Goal: Transaction & Acquisition: Purchase product/service

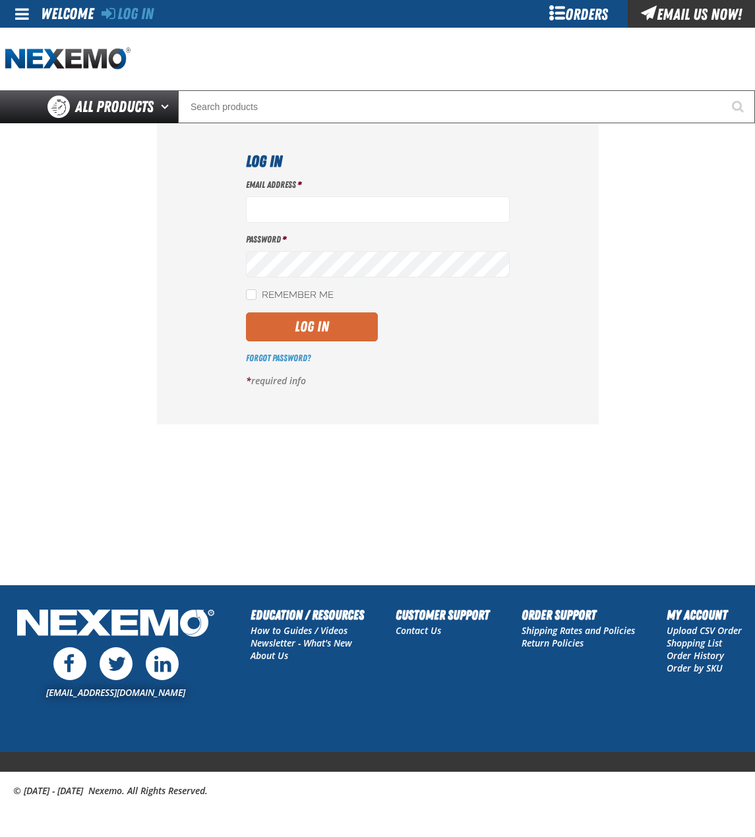
type input "[EMAIL_ADDRESS][DOMAIN_NAME]"
click at [351, 318] on button "Log In" at bounding box center [312, 326] width 132 height 29
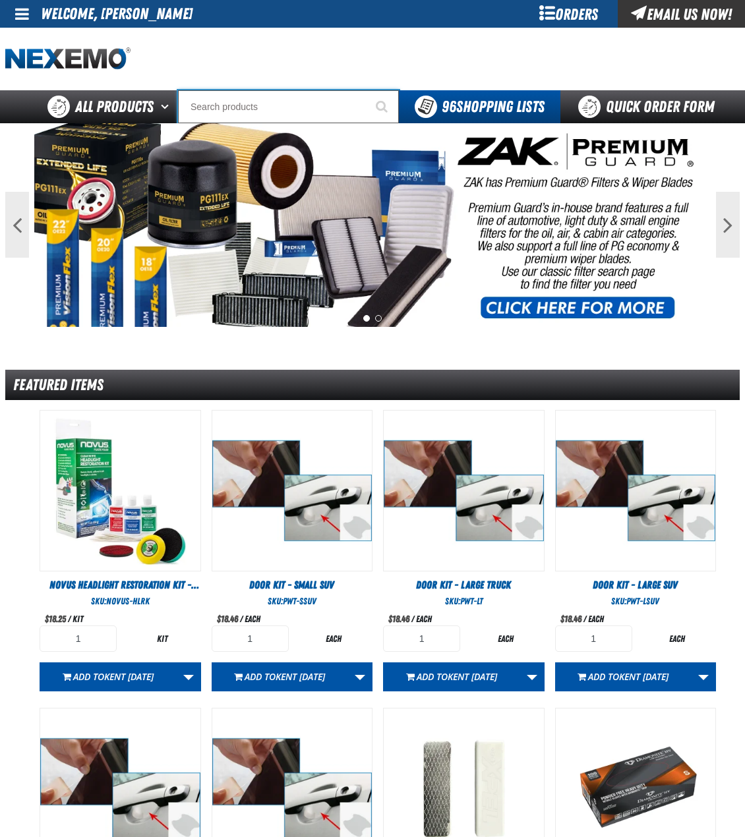
click at [304, 103] on input "Search" at bounding box center [288, 106] width 221 height 33
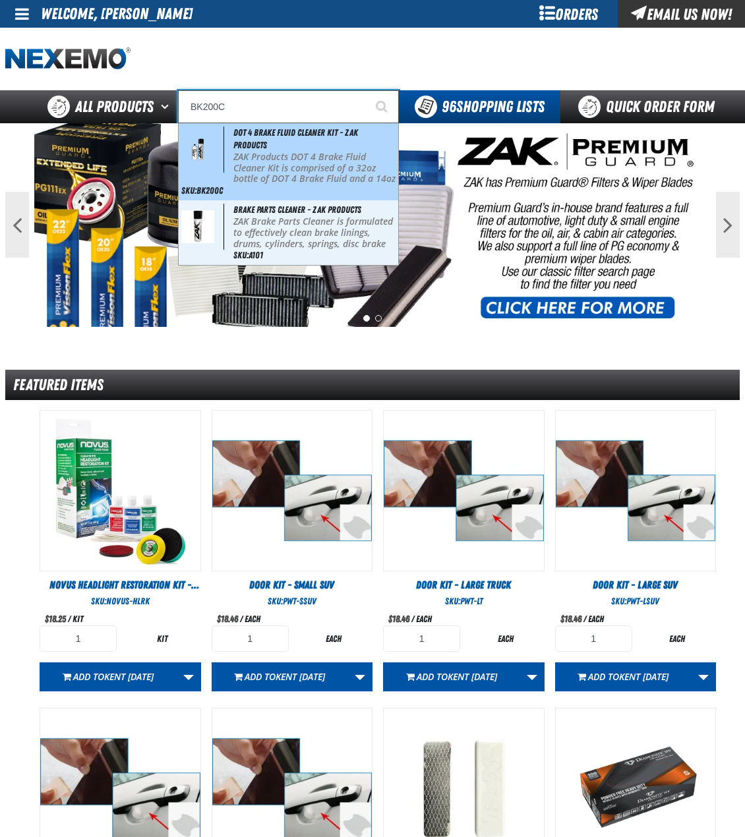
click at [282, 150] on div "DOT 4 Brake Fluid Cleaner Kit - ZAK Products ZAK Products DOT 4 Brake Fluid Cle…" at bounding box center [288, 161] width 219 height 77
type input "DOT 4 Brake Fluid Cleaner Kit - ZAK Products"
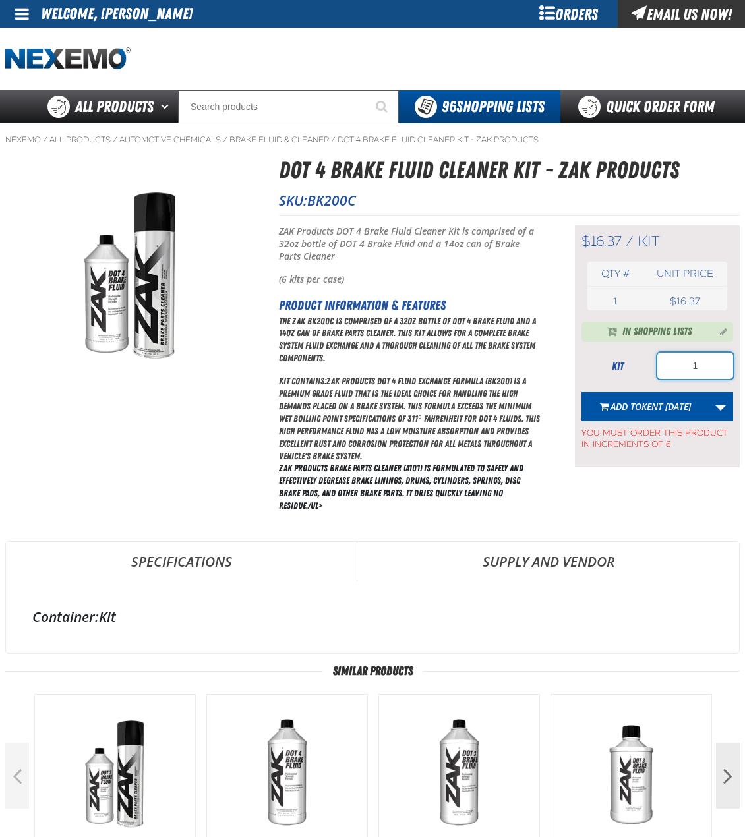
click at [687, 366] on input "1" at bounding box center [695, 366] width 76 height 26
type input "36"
click at [720, 414] on link "More Actions" at bounding box center [720, 406] width 25 height 29
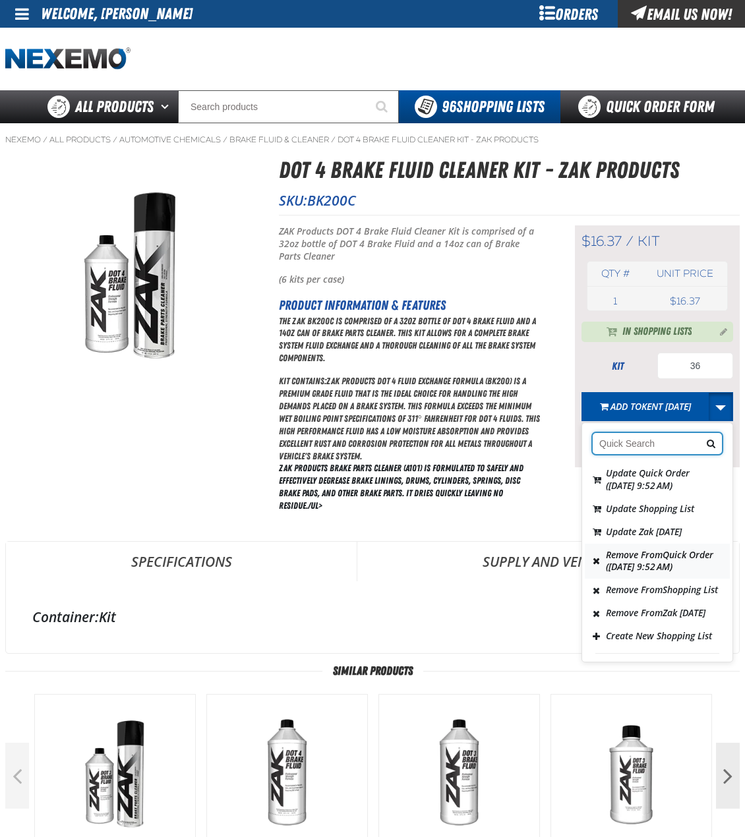
scroll to position [66, 0]
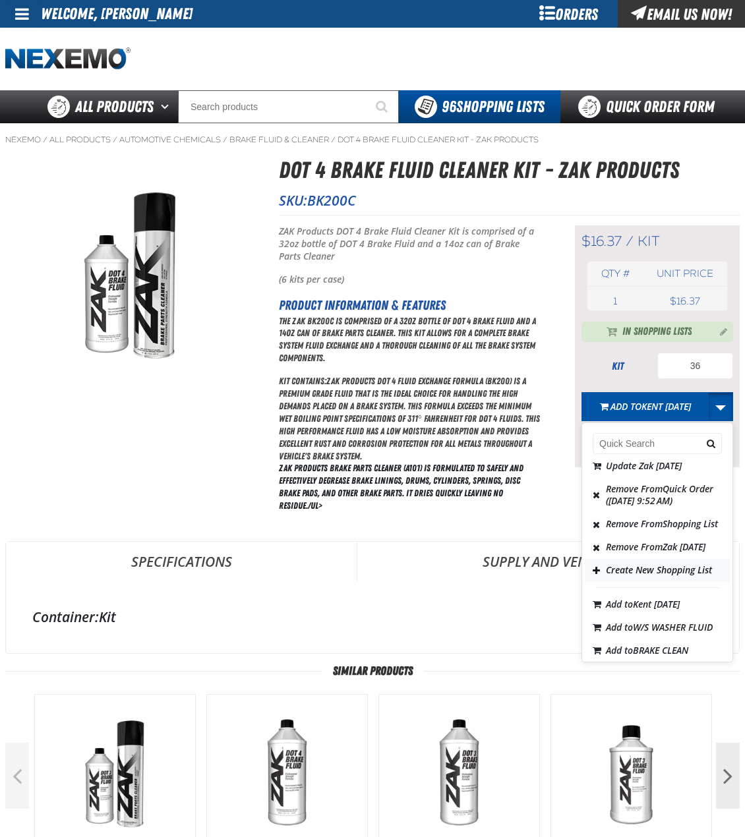
click at [658, 582] on button "Create New Shopping List" at bounding box center [657, 570] width 145 height 23
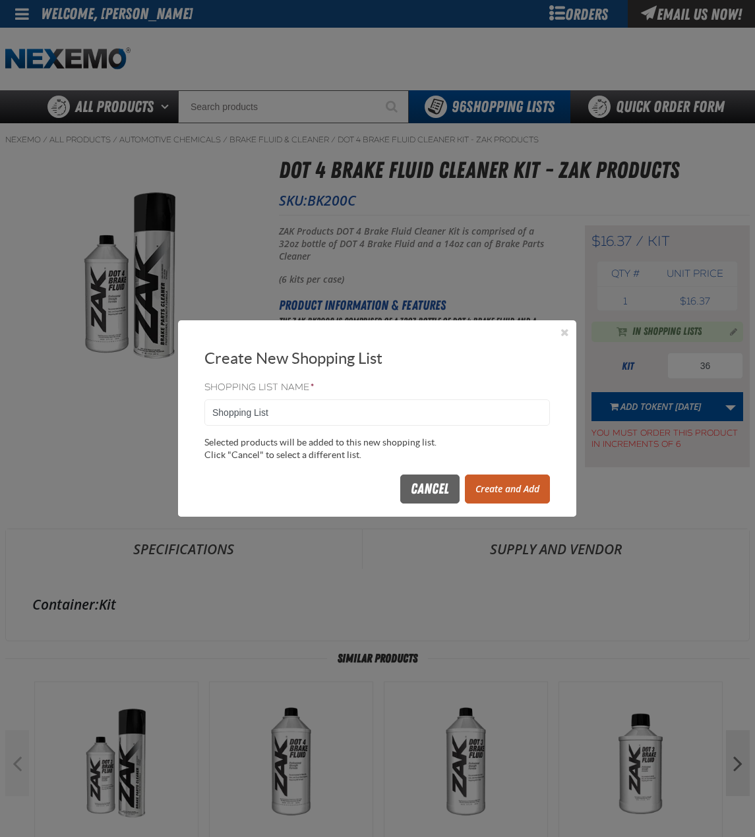
click at [530, 492] on button "Create and Add" at bounding box center [507, 488] width 85 height 29
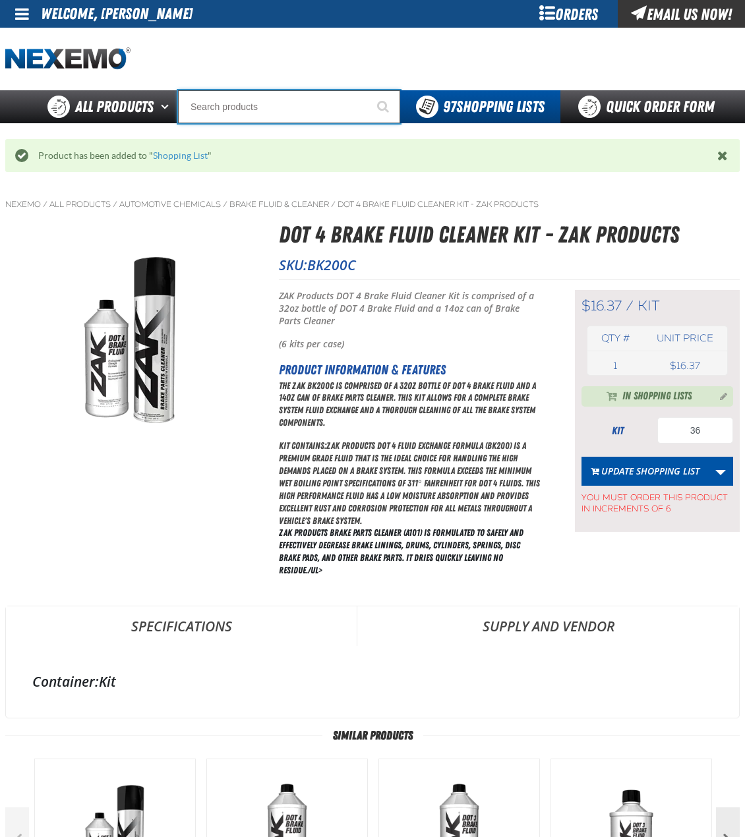
click at [329, 107] on input "Search" at bounding box center [289, 106] width 222 height 33
type input "FR"
type input "FROM"
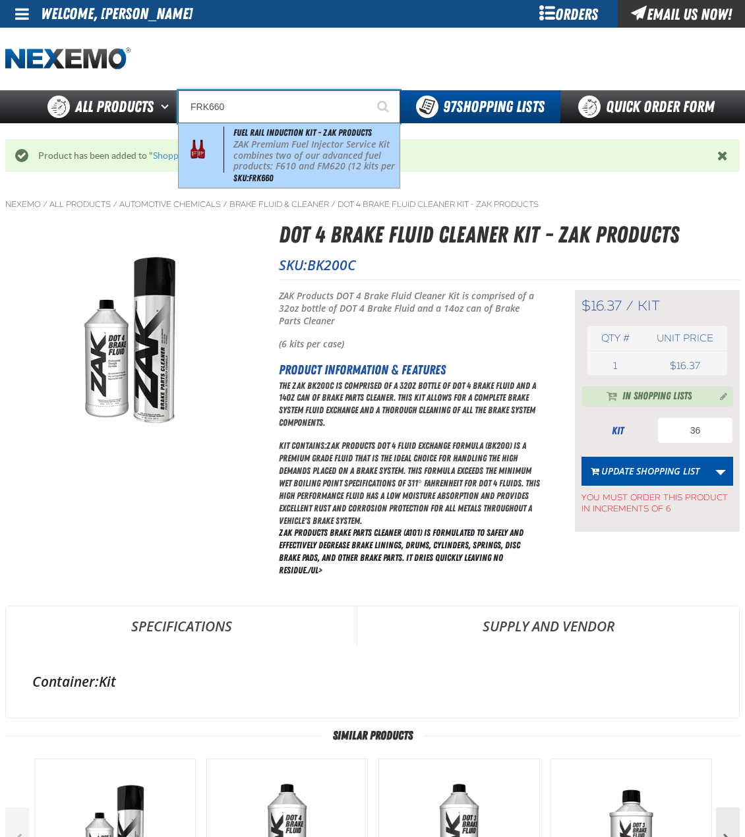
click at [298, 149] on p "ZAK Premium Fuel Injector Service Kit combines two of our advanced fuel product…" at bounding box center [314, 161] width 163 height 44
type input "Fuel Rail Induction Kit - ZAK Products"
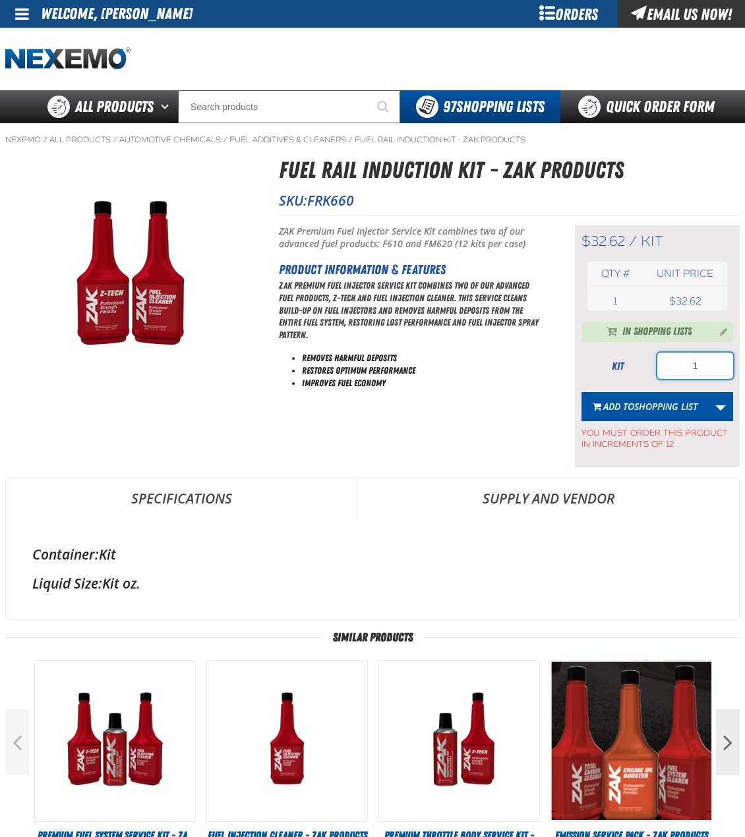
click at [696, 368] on input "1" at bounding box center [695, 366] width 76 height 26
type input "36"
click at [635, 401] on span "Shopping List" at bounding box center [665, 406] width 63 height 13
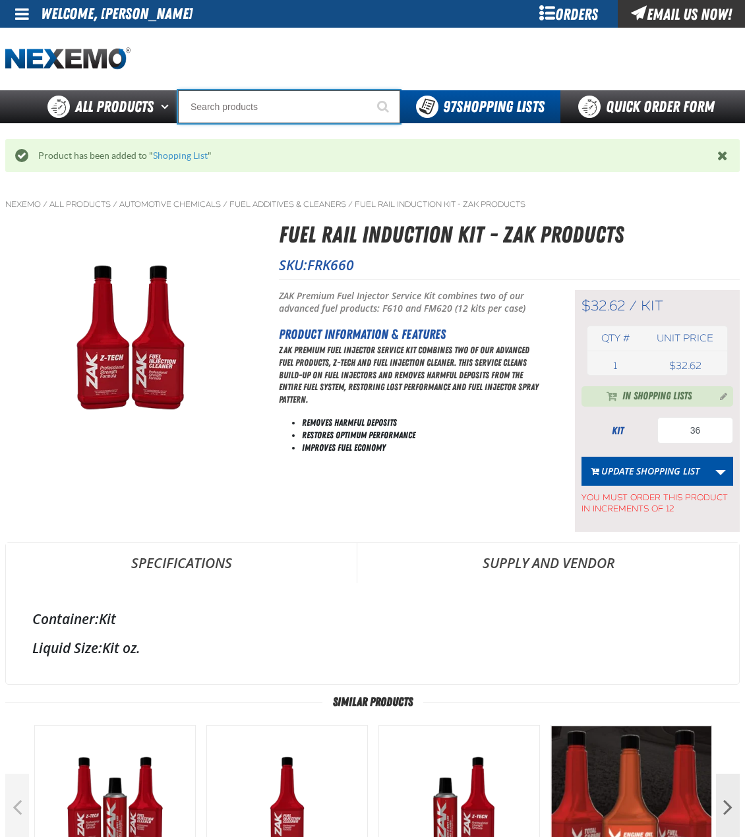
click at [269, 109] on input "Search" at bounding box center [289, 106] width 222 height 33
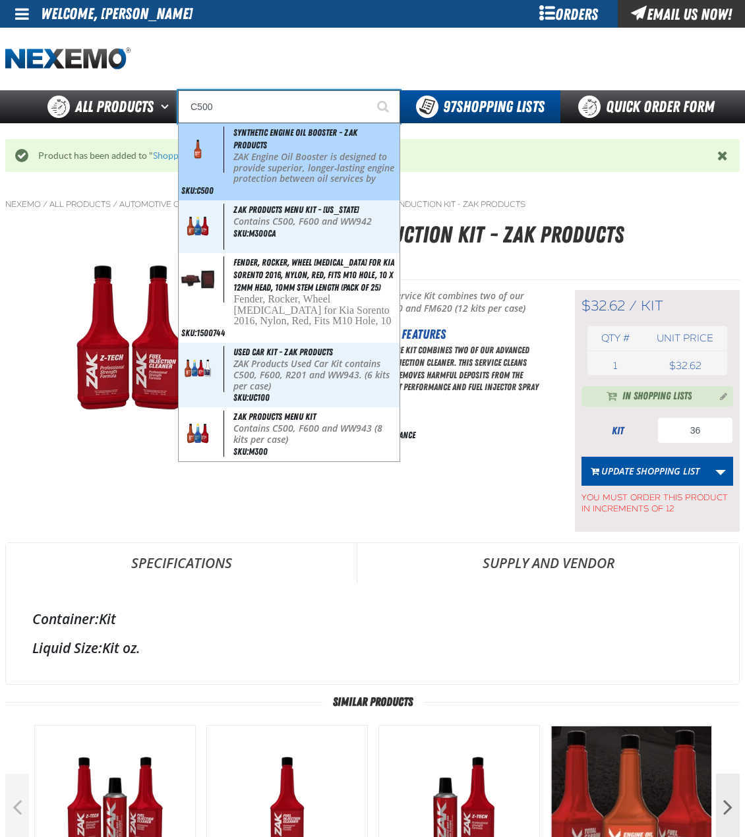
click at [278, 140] on div "Synthetic Engine Oil Booster - ZAK Products ZAK Engine Oil Booster is designed …" at bounding box center [289, 161] width 221 height 77
type input "Synthetic Engine Oil Booster - ZAK Products"
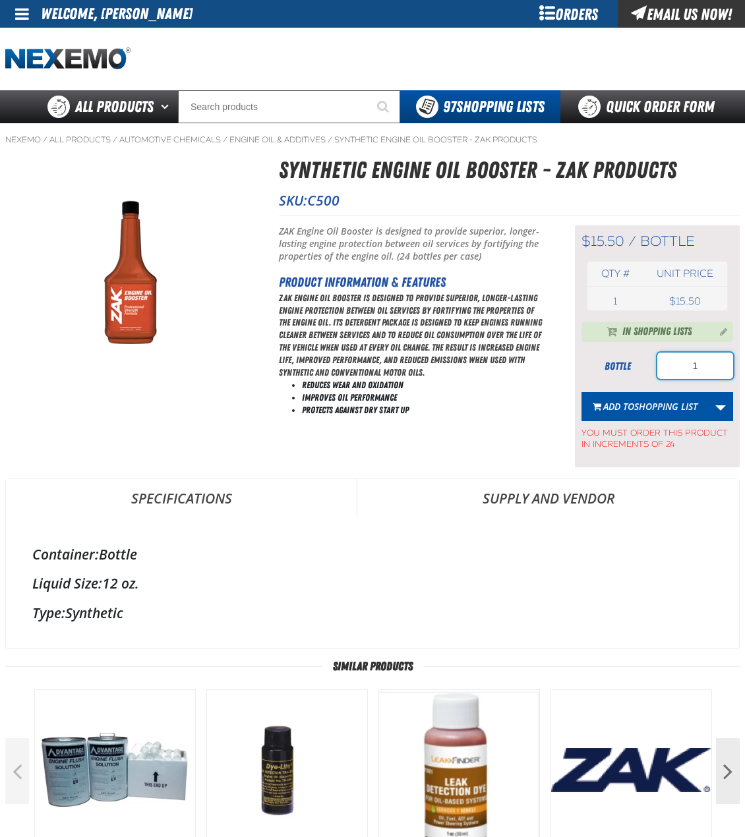
click at [681, 370] on input "1" at bounding box center [695, 366] width 76 height 26
type input "120"
click at [677, 405] on span "Shopping List" at bounding box center [665, 406] width 63 height 13
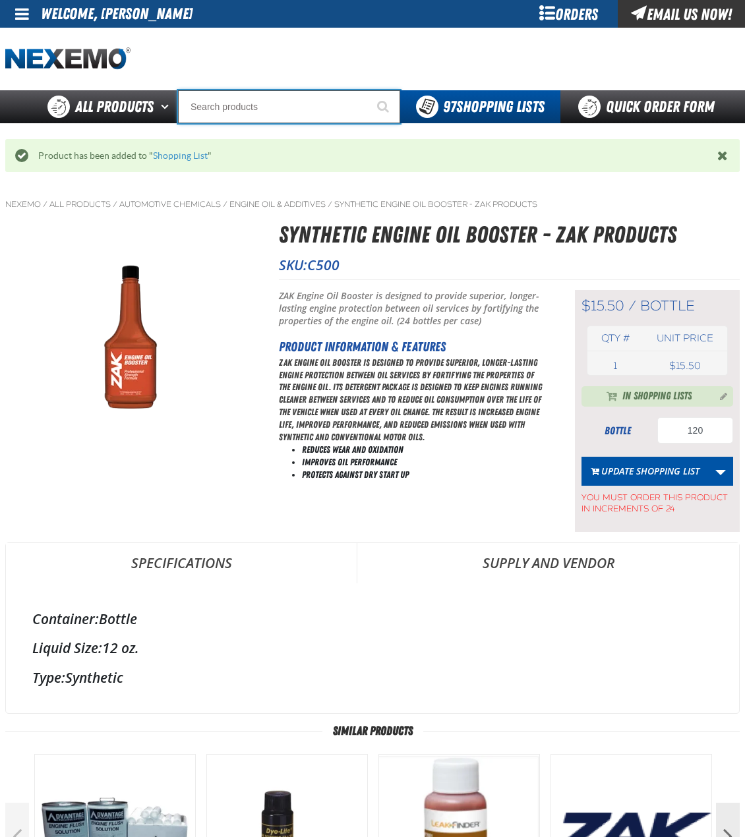
click at [307, 111] on input "Search" at bounding box center [289, 106] width 222 height 33
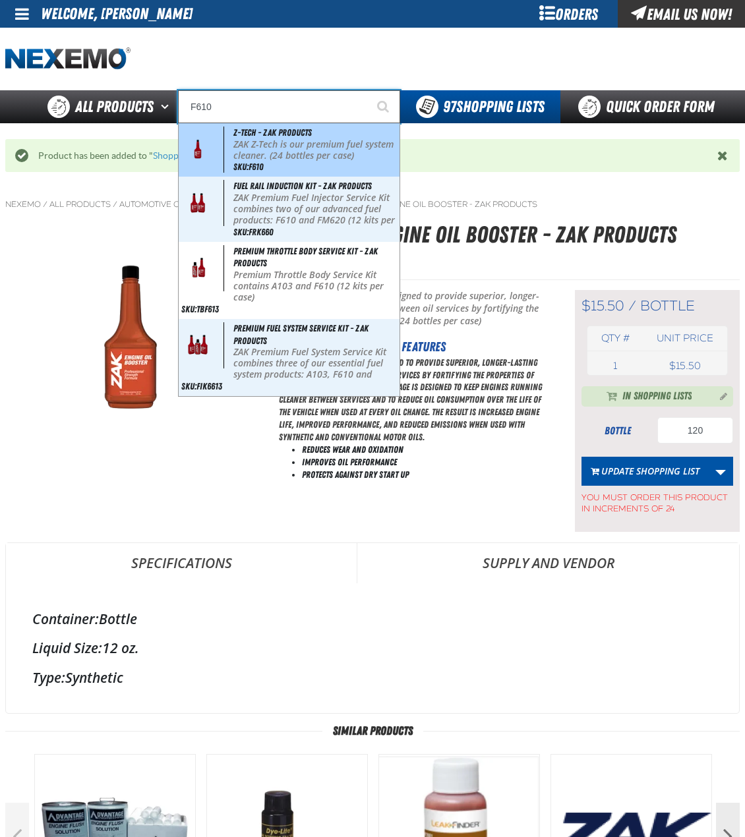
click at [299, 136] on span "Z-Tech - ZAK Products" at bounding box center [272, 132] width 78 height 11
type input "Z-Tech - ZAK Products"
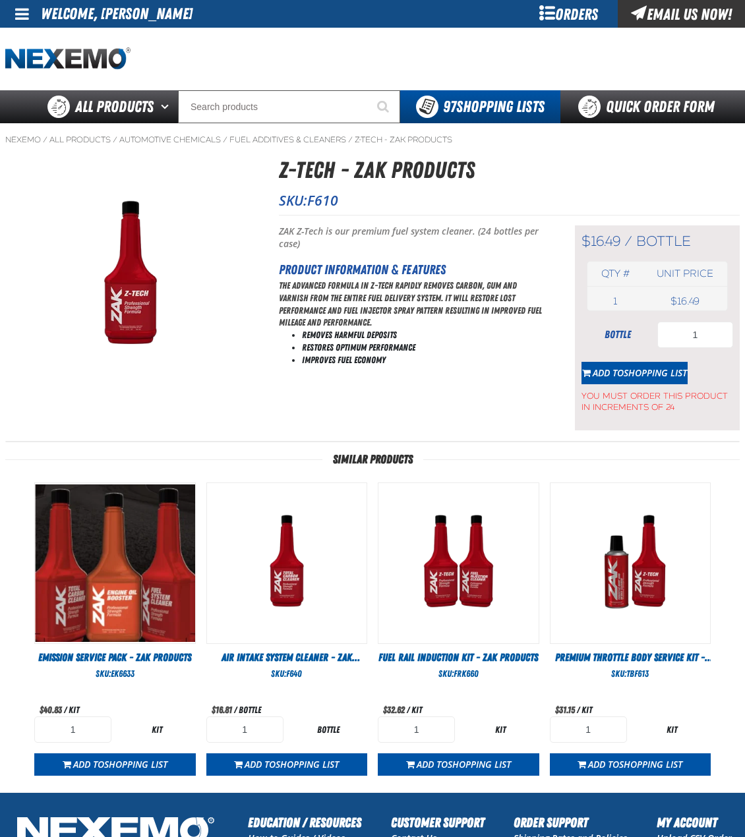
type input "36"
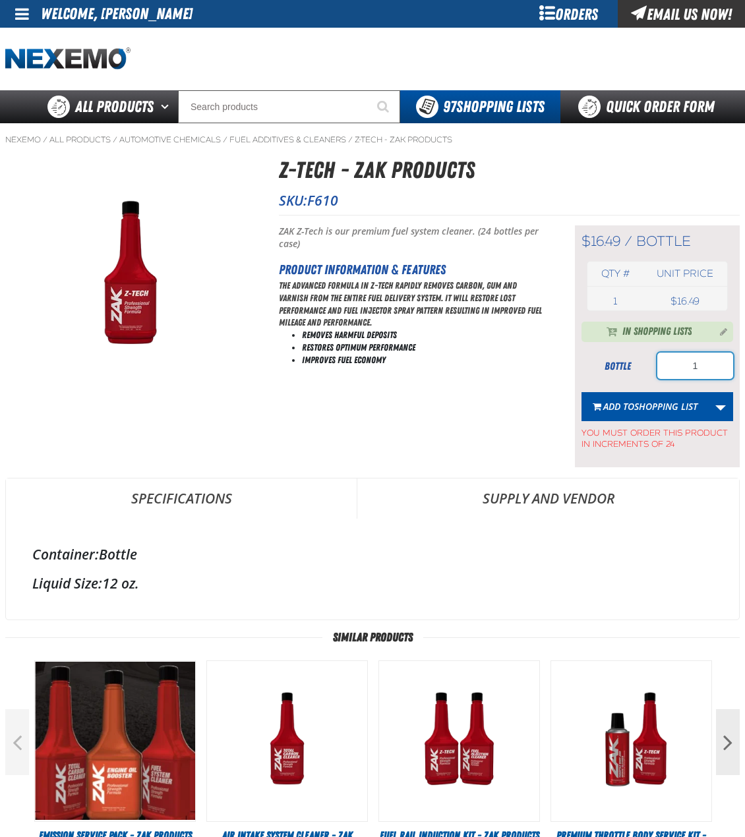
click at [704, 363] on input "1" at bounding box center [695, 366] width 76 height 26
type input "120"
click at [662, 401] on span "Shopping List" at bounding box center [665, 406] width 63 height 13
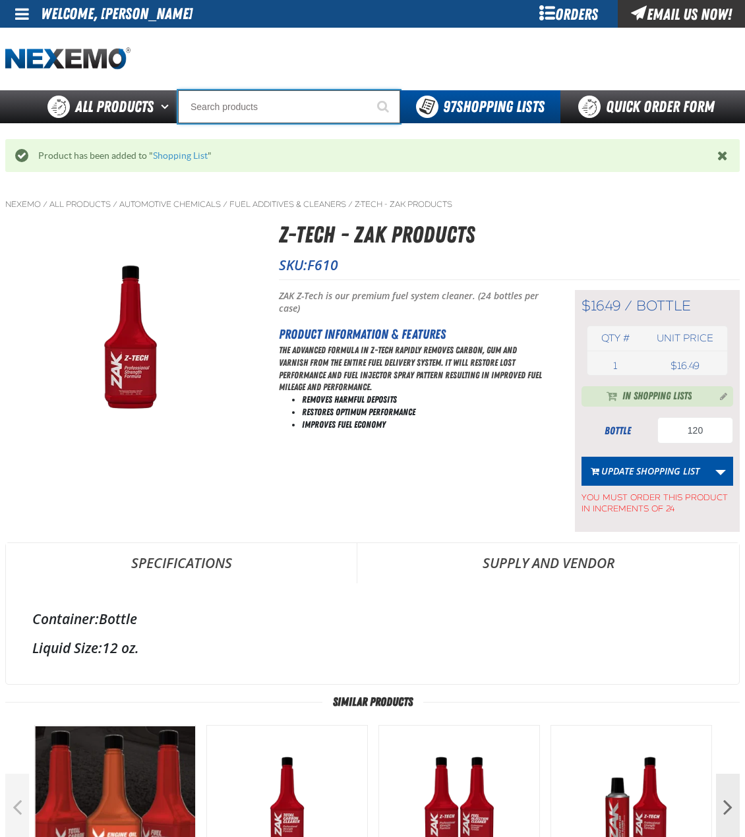
click at [271, 107] on input "Search" at bounding box center [289, 106] width 222 height 33
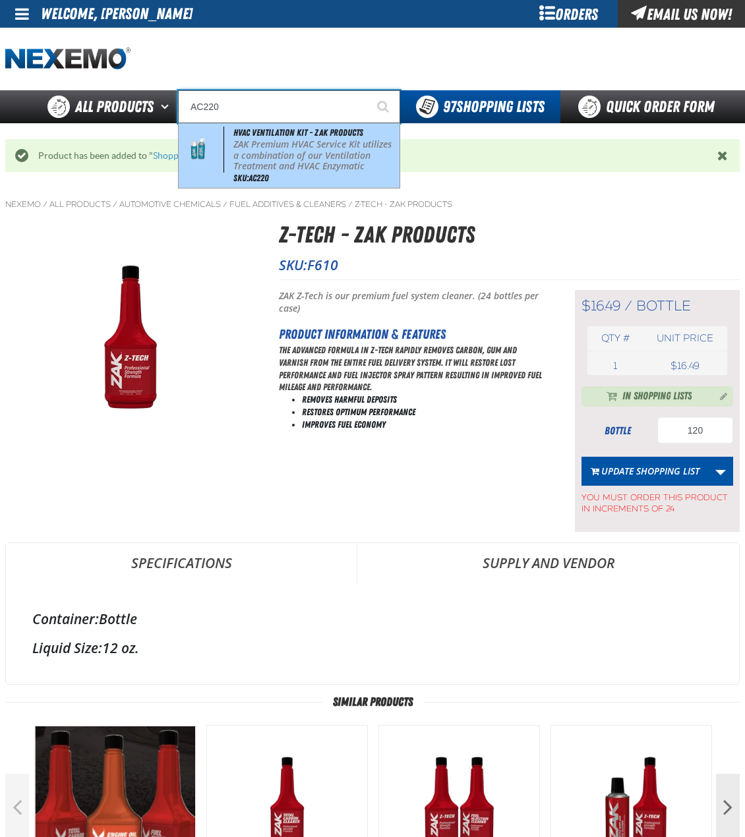
click at [295, 147] on p "ZAK Premium HVAC Service Kit utilizes a combination of our Ventilation Treatmen…" at bounding box center [314, 166] width 163 height 55
type input "HVAC Ventilation Kit - ZAK Products"
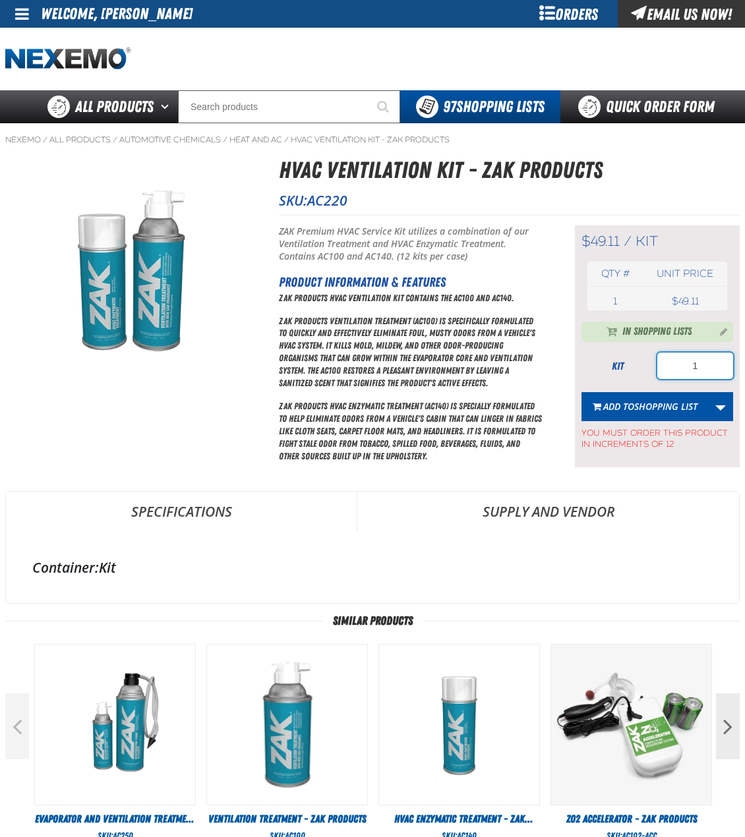
click at [706, 364] on input "1" at bounding box center [695, 366] width 76 height 26
click at [706, 360] on input "1" at bounding box center [695, 366] width 76 height 26
type input "12"
click at [677, 407] on span "Shopping List" at bounding box center [665, 406] width 63 height 13
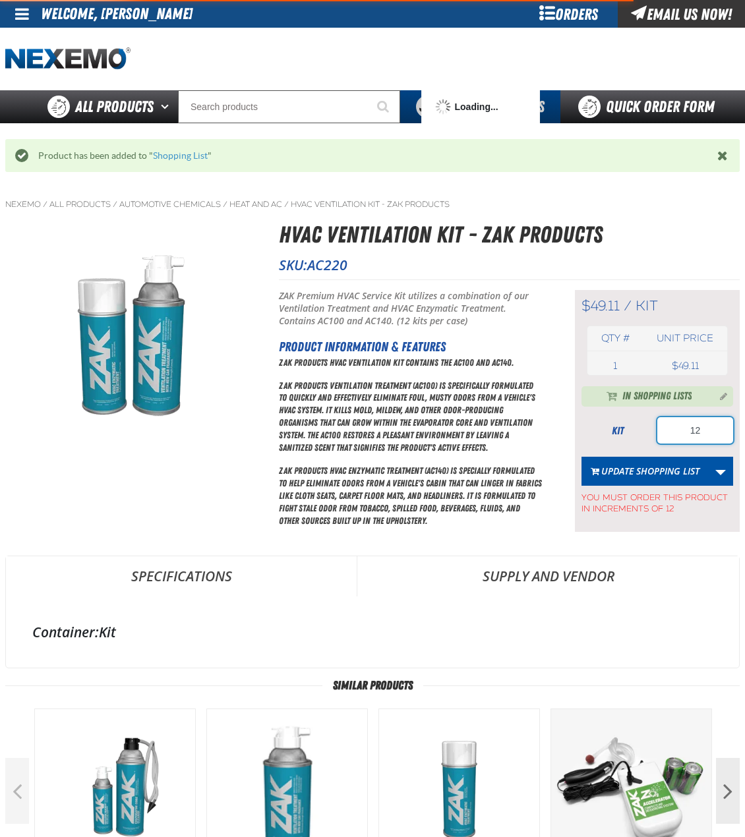
click at [714, 427] on input "12" at bounding box center [695, 430] width 76 height 26
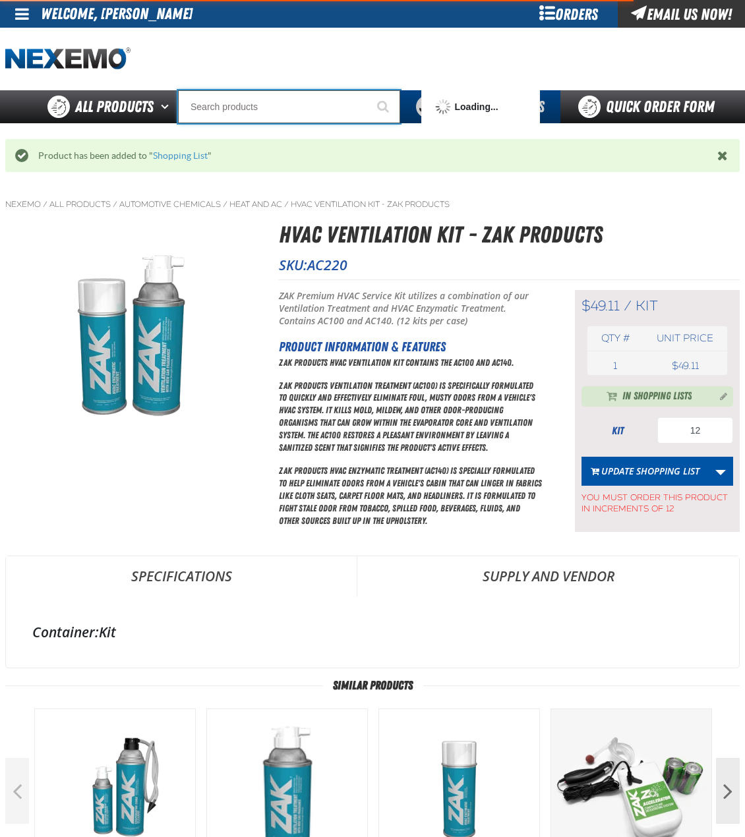
click at [304, 107] on input "Search" at bounding box center [289, 106] width 222 height 33
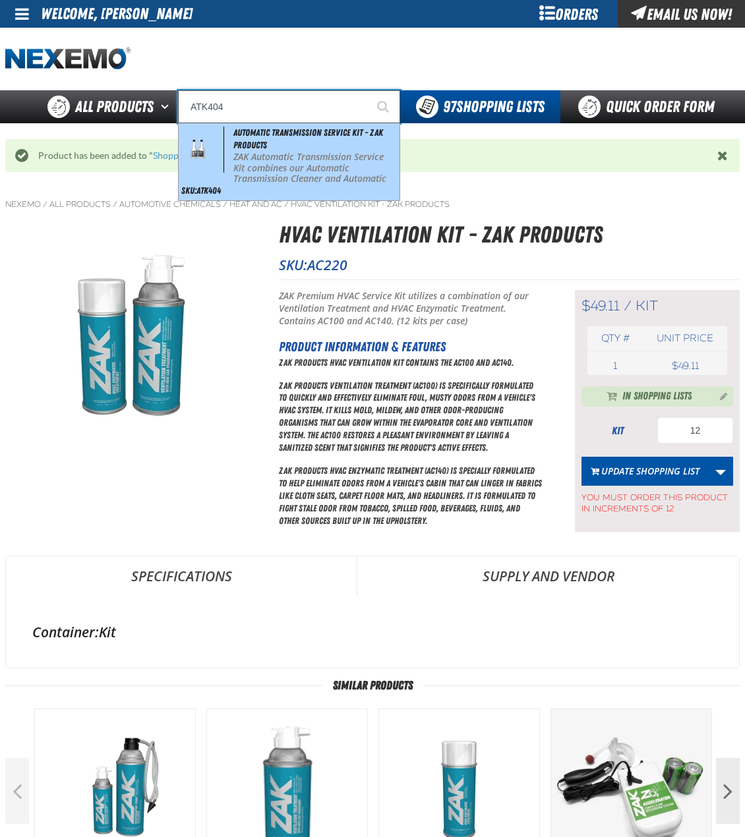
click at [314, 132] on span "Automatic Transmission Service Kit - ZAK Products" at bounding box center [308, 138] width 150 height 23
type input "Automatic Transmission Service Kit - ZAK Products"
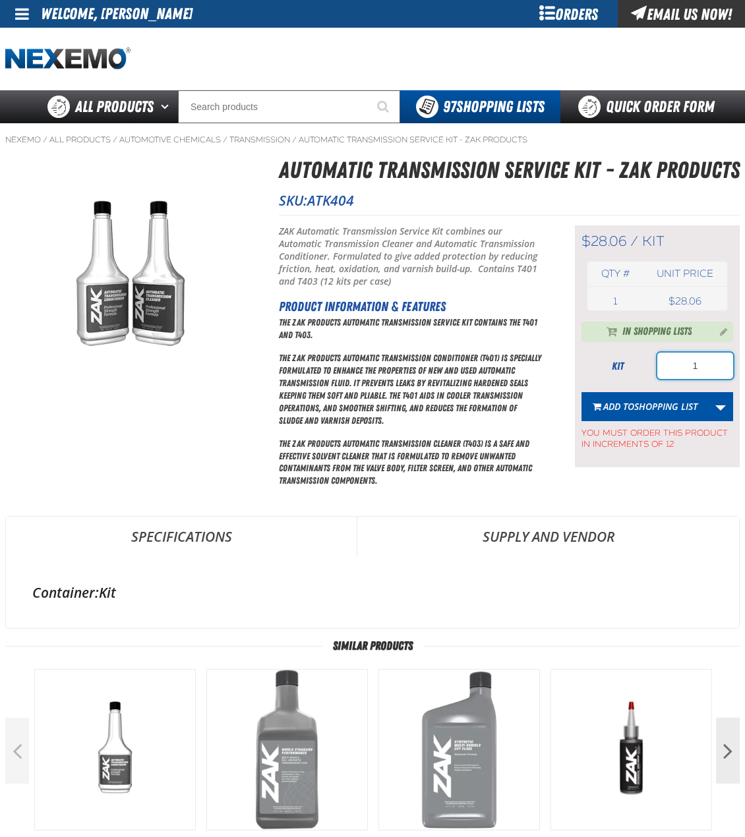
click at [721, 370] on input "1" at bounding box center [695, 366] width 76 height 26
type input "24"
click at [641, 409] on span "Shopping List" at bounding box center [665, 406] width 63 height 13
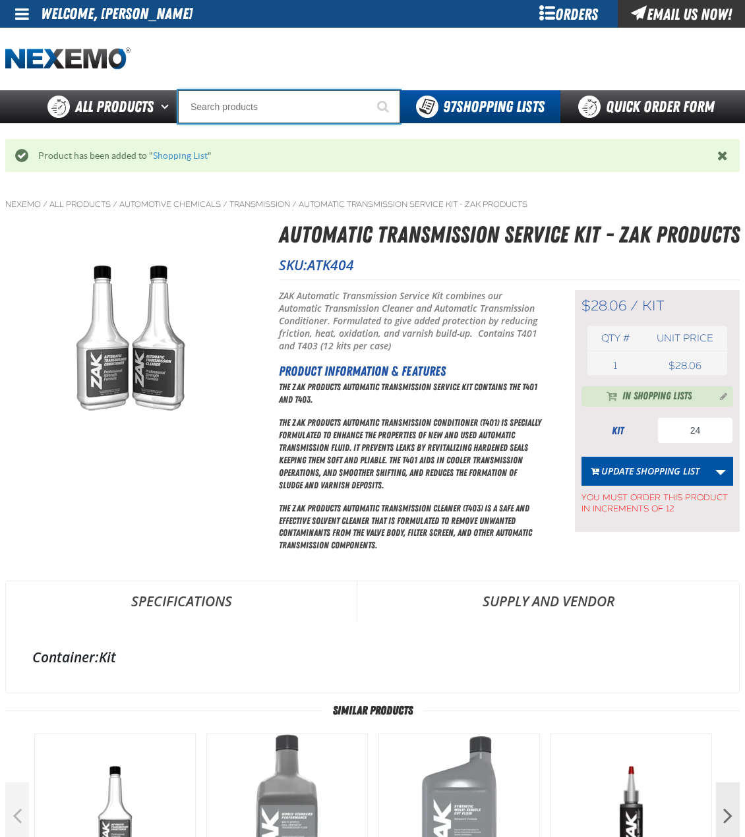
click at [321, 109] on input "Search" at bounding box center [289, 106] width 222 height 33
type input "R"
type input "ROADSIDE R"
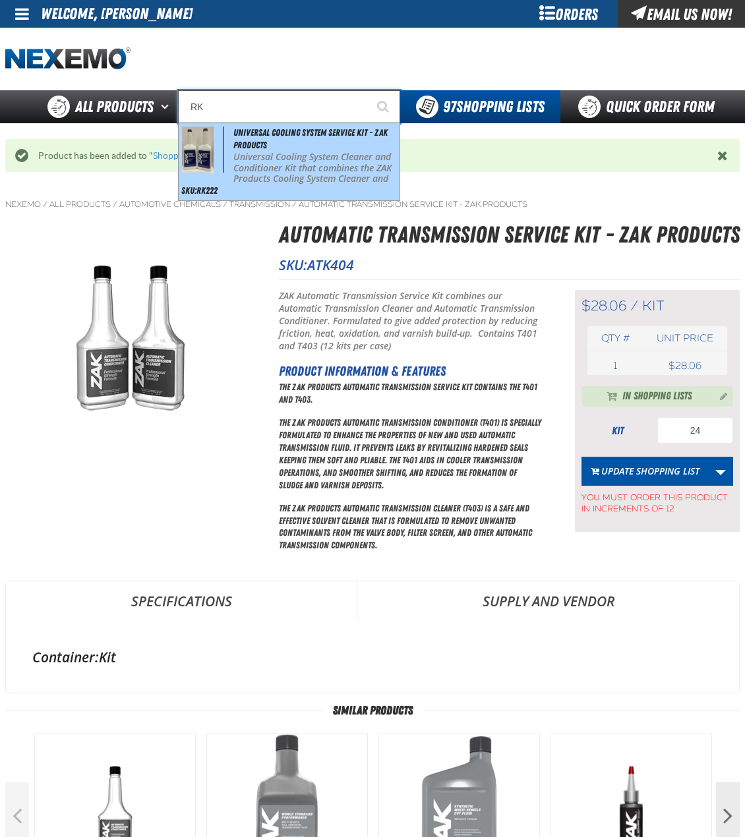
click at [325, 156] on p "Universal Cooling System Cleaner and Conditioner Kit that combines the ZAK Prod…" at bounding box center [314, 191] width 163 height 78
type input "Universal Cooling System Service Kit - ZAK Products"
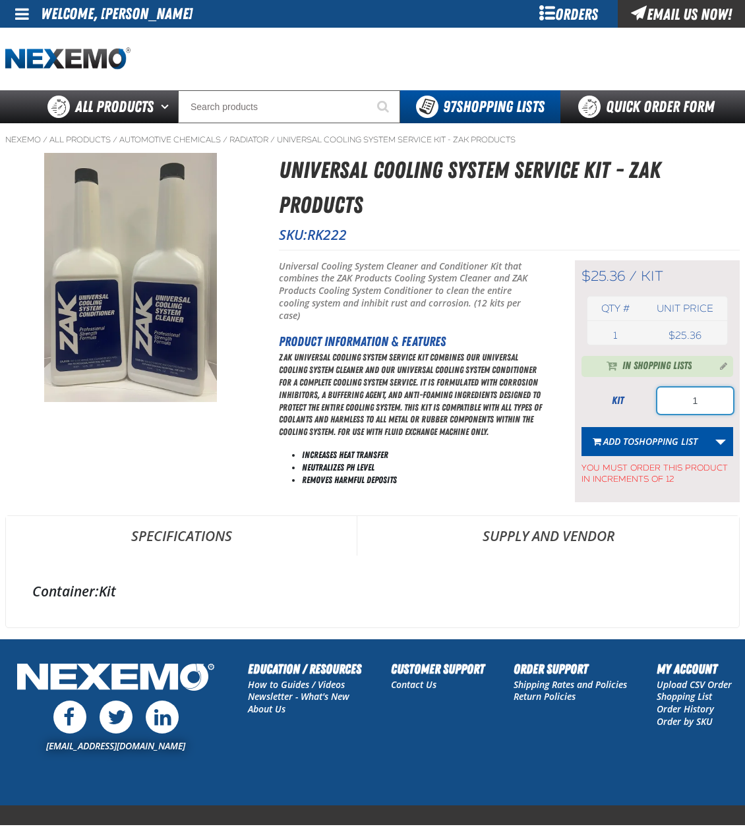
click at [687, 403] on input "1" at bounding box center [695, 400] width 76 height 26
click at [708, 407] on input "1" at bounding box center [695, 400] width 76 height 26
type input "24"
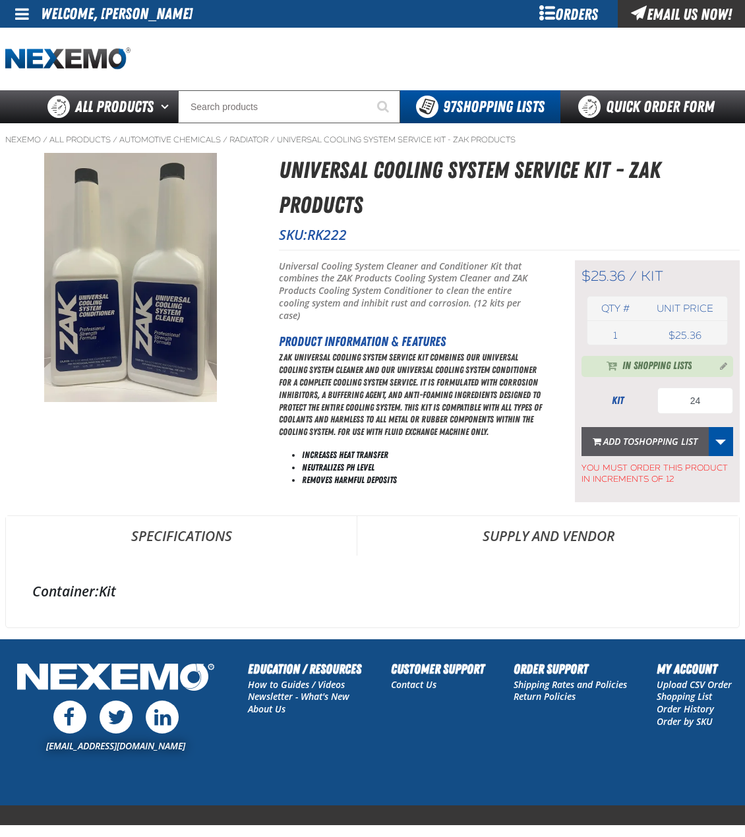
click at [626, 436] on span "Add to Shopping List" at bounding box center [650, 441] width 94 height 13
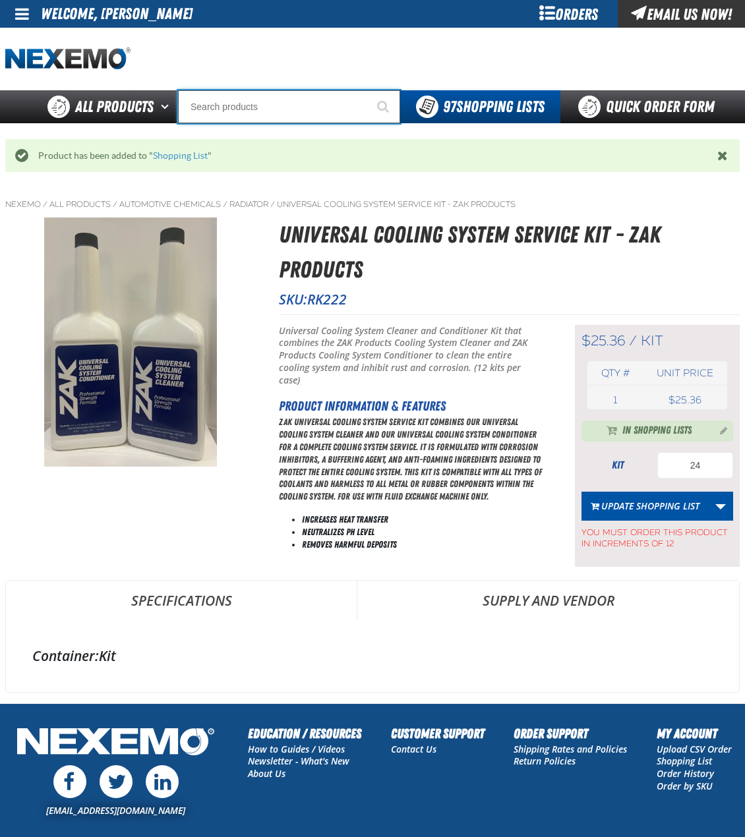
click at [315, 107] on input "Search" at bounding box center [289, 106] width 222 height 33
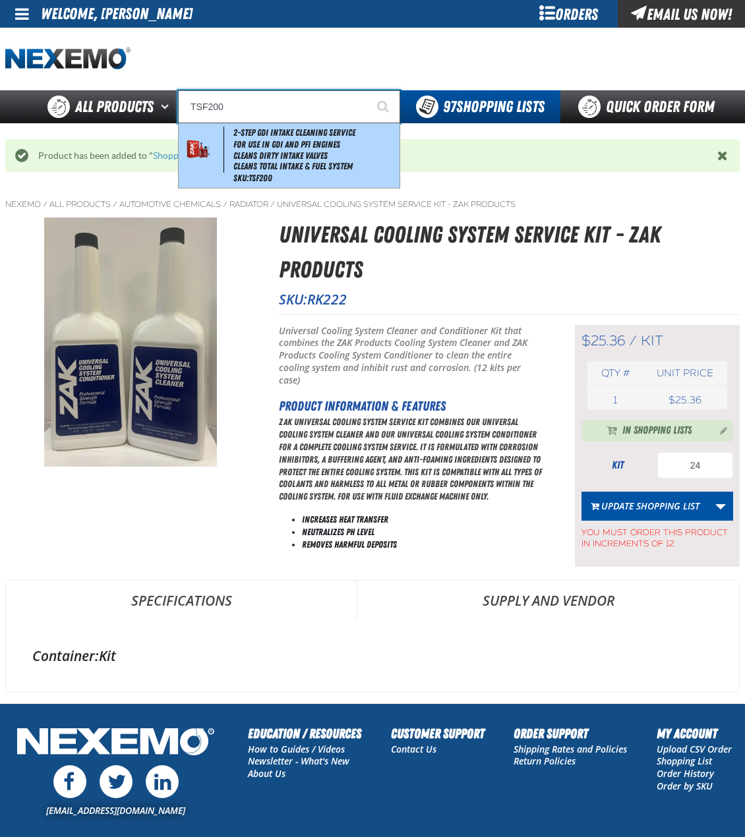
click at [305, 130] on span "2-Step GDI Intake Cleaning Service" at bounding box center [294, 132] width 122 height 11
type input "2-Step GDI Intake Cleaning Service"
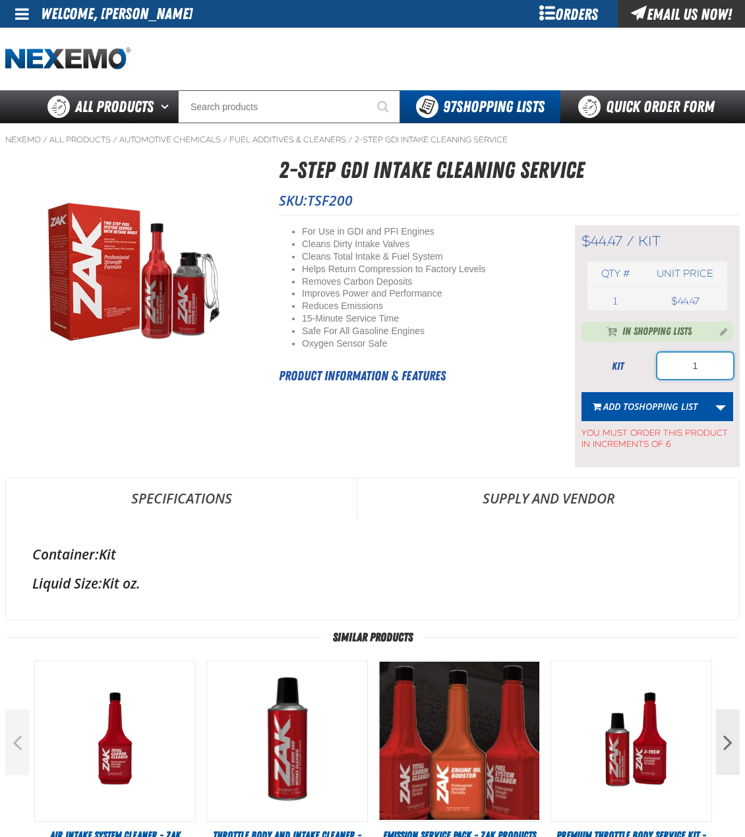
click at [723, 360] on input "1" at bounding box center [695, 366] width 76 height 26
click at [720, 360] on input "1" at bounding box center [695, 366] width 76 height 26
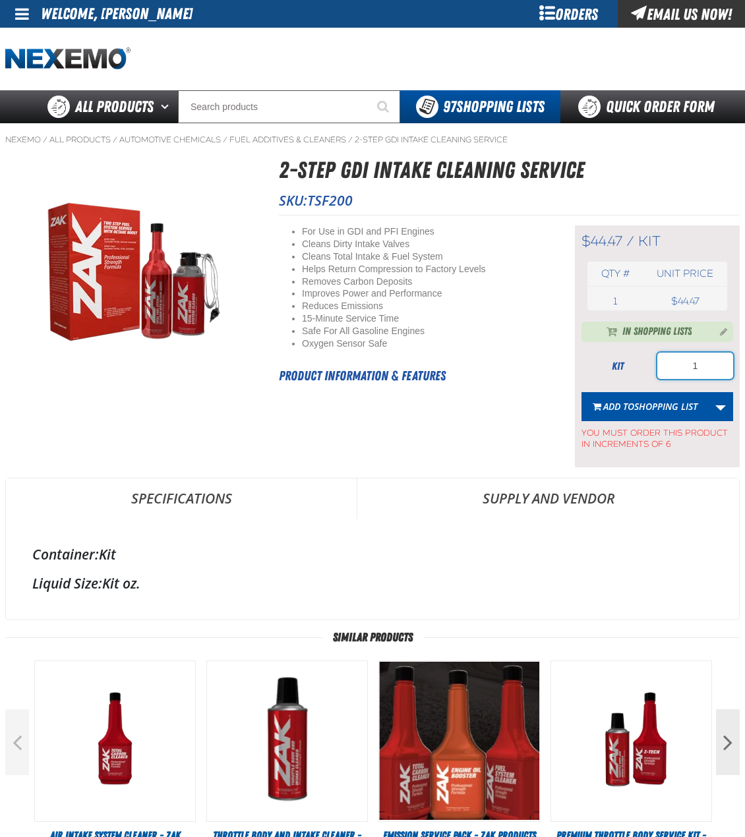
click at [720, 360] on input "1" at bounding box center [695, 366] width 76 height 26
type input "24"
click at [667, 399] on button "Add to Shopping List" at bounding box center [644, 406] width 127 height 29
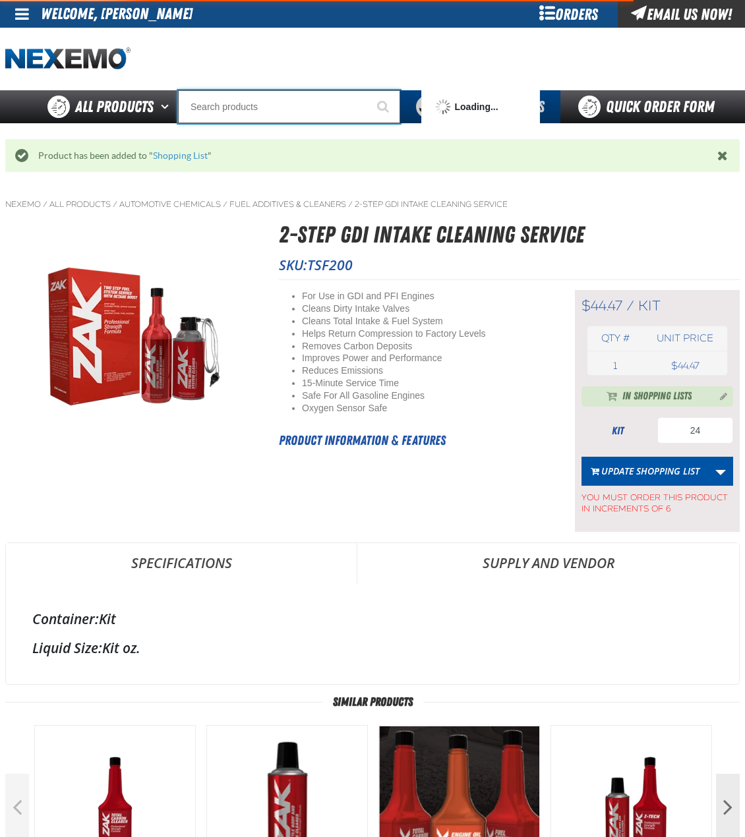
click at [294, 101] on input "Search" at bounding box center [289, 106] width 222 height 33
click at [294, 102] on input "Search" at bounding box center [289, 106] width 222 height 33
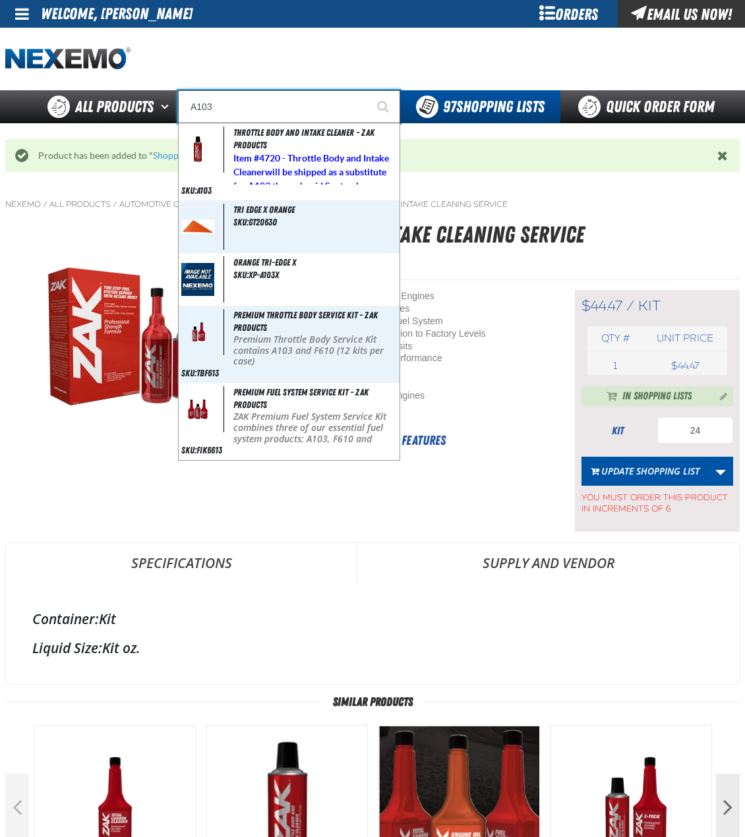
click at [275, 118] on input "A103" at bounding box center [289, 106] width 222 height 33
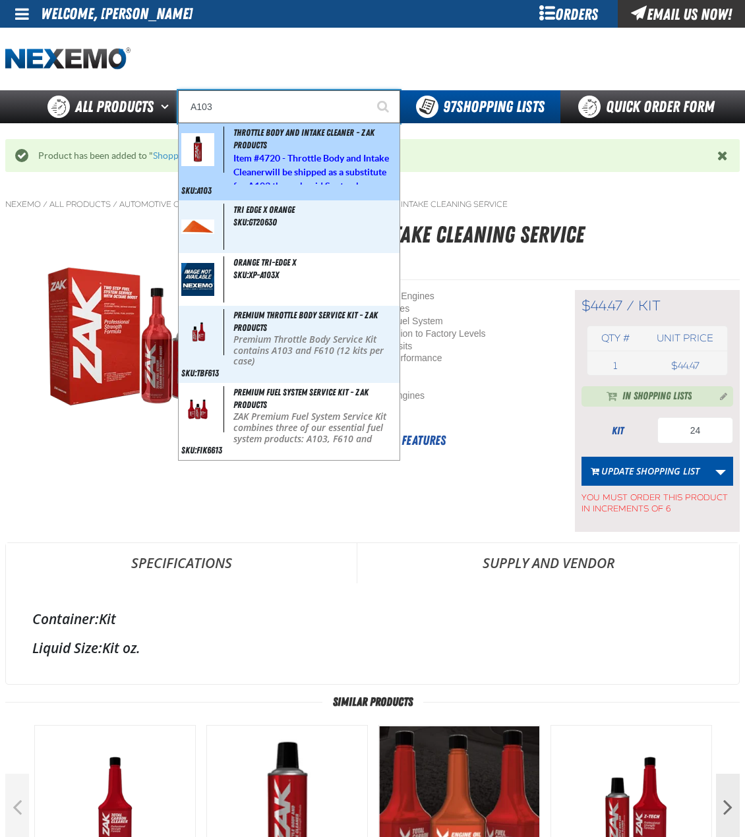
click at [274, 132] on span "Throttle Body and Intake Cleaner - ZAK Products" at bounding box center [303, 138] width 141 height 23
type input "Throttle Body and Intake Cleaner - ZAK Products"
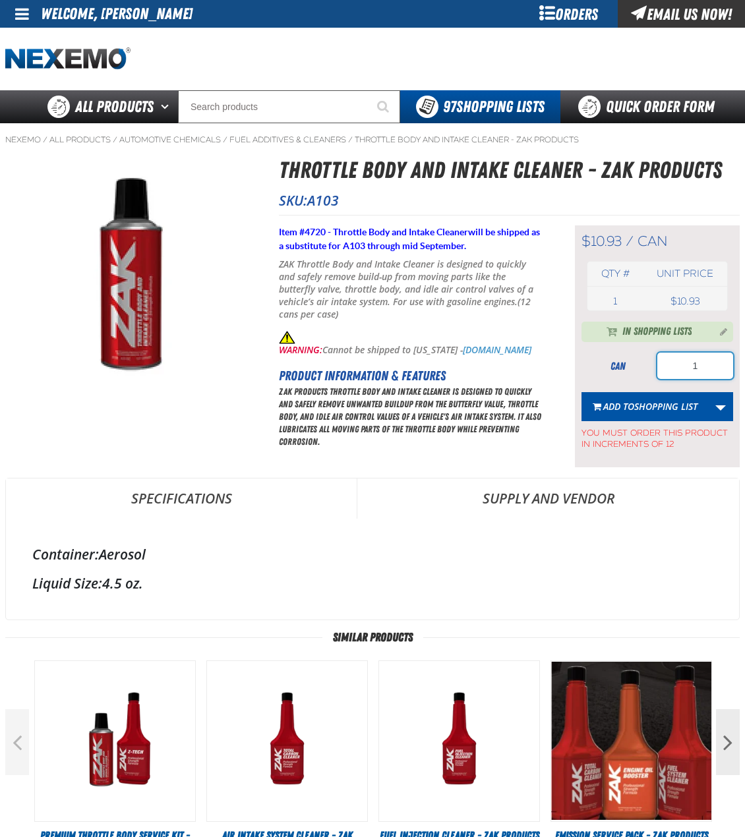
click at [685, 368] on input "1" at bounding box center [695, 366] width 76 height 26
type input "24"
click at [667, 410] on span "Shopping List" at bounding box center [665, 406] width 63 height 13
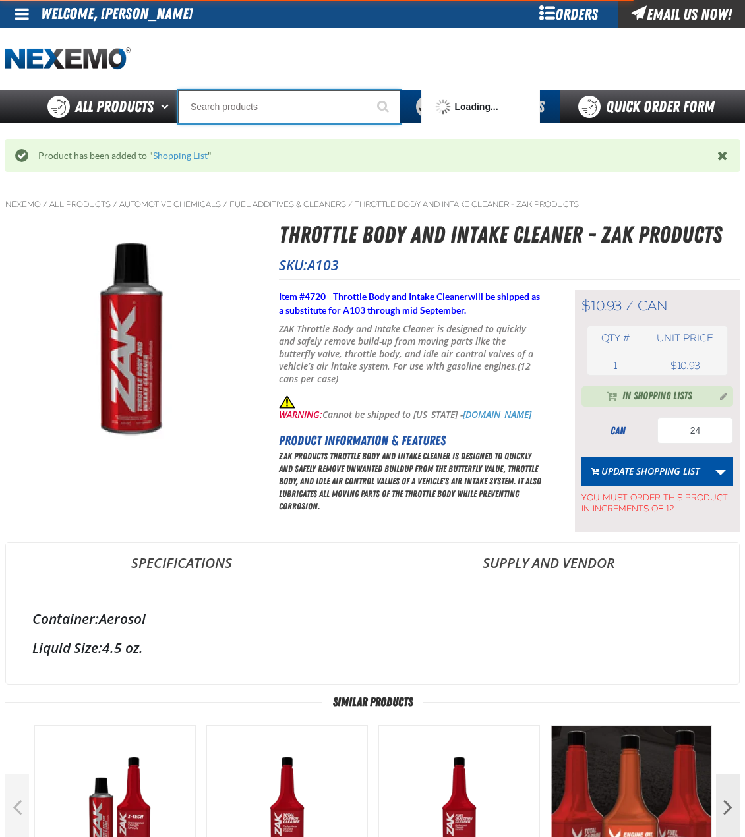
click at [310, 109] on input "Search" at bounding box center [289, 106] width 222 height 33
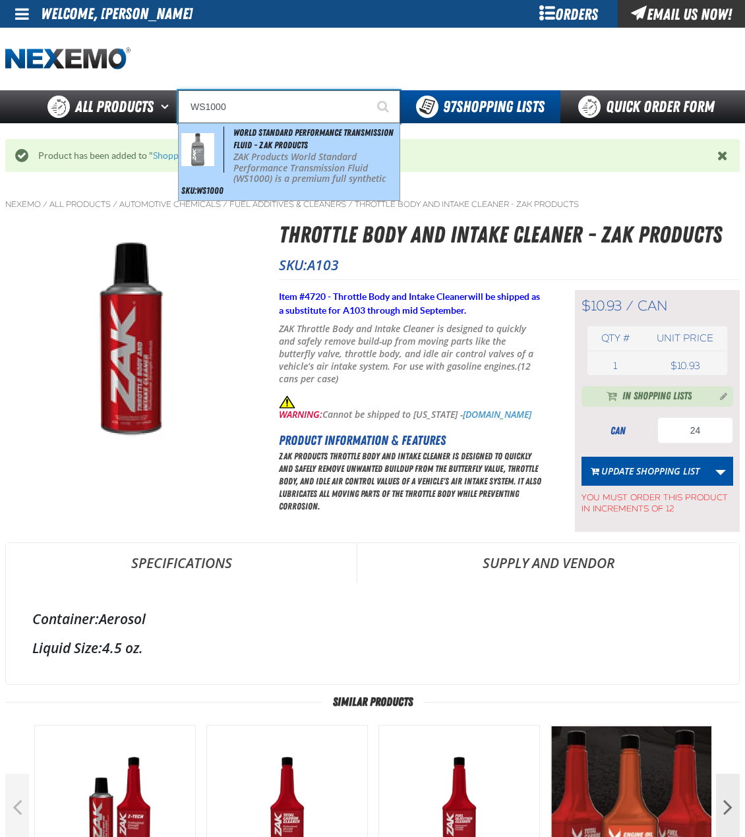
click at [303, 146] on span "World Standard Performance Transmission Fluid - ZAK Products" at bounding box center [313, 138] width 160 height 23
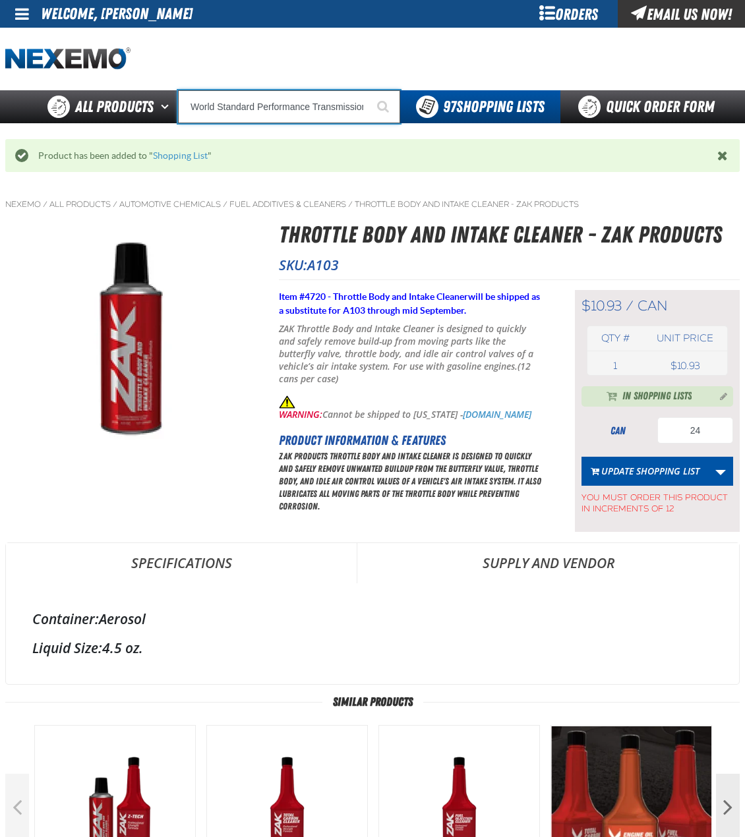
type input "World Standard Performance Transmission Fluid - ZAK Products"
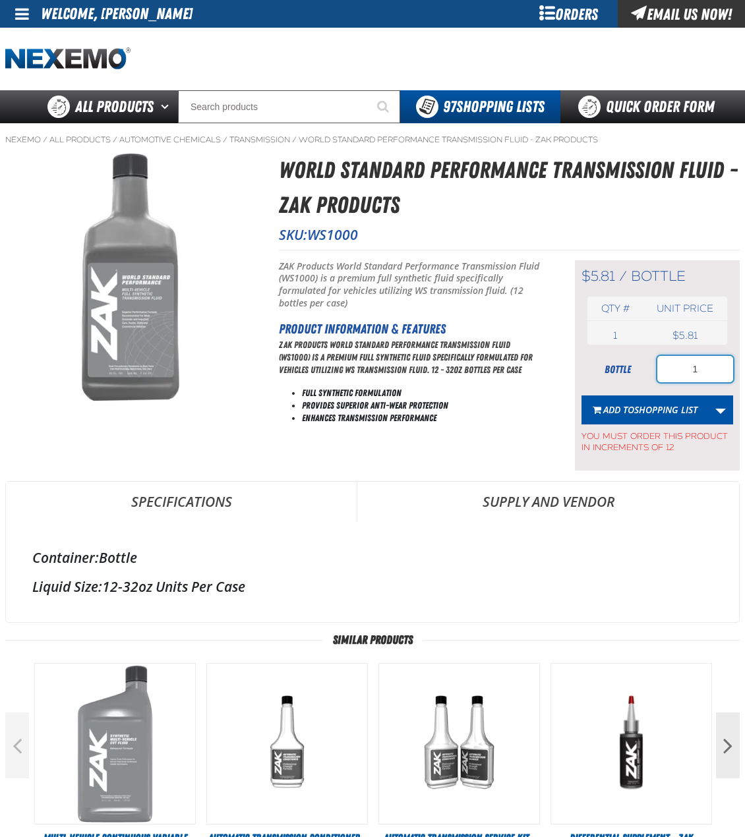
click at [695, 370] on input "1" at bounding box center [695, 369] width 76 height 26
type input "72"
click at [644, 409] on span "Shopping List" at bounding box center [665, 409] width 63 height 13
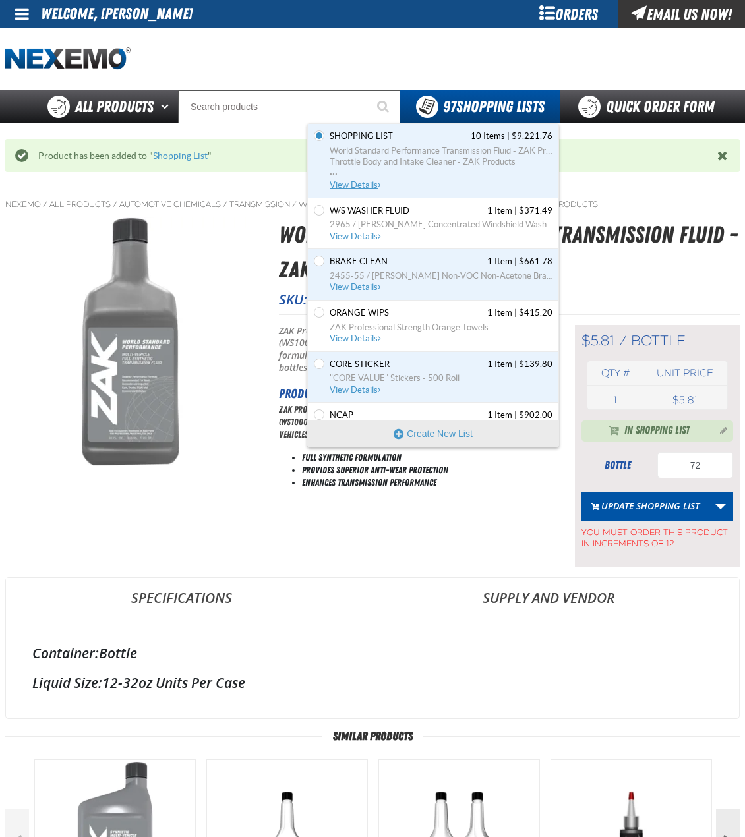
click at [442, 165] on span "Throttle Body and Intake Cleaner - ZAK Products" at bounding box center [440, 162] width 223 height 12
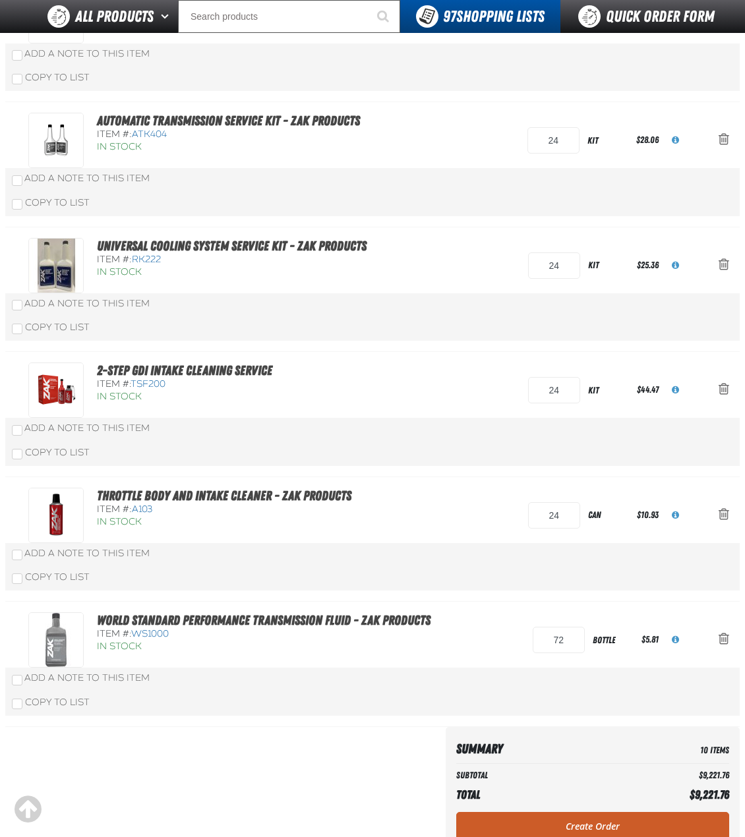
scroll to position [725, 0]
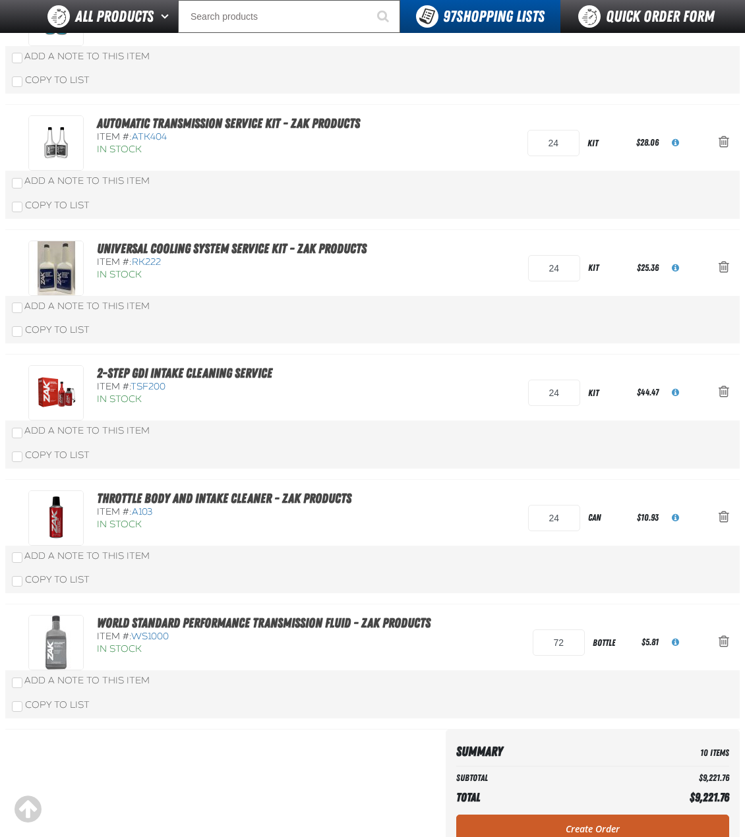
drag, startPoint x: 565, startPoint y: 824, endPoint x: 580, endPoint y: 812, distance: 19.2
click at [565, 823] on link "Create Order" at bounding box center [592, 828] width 273 height 29
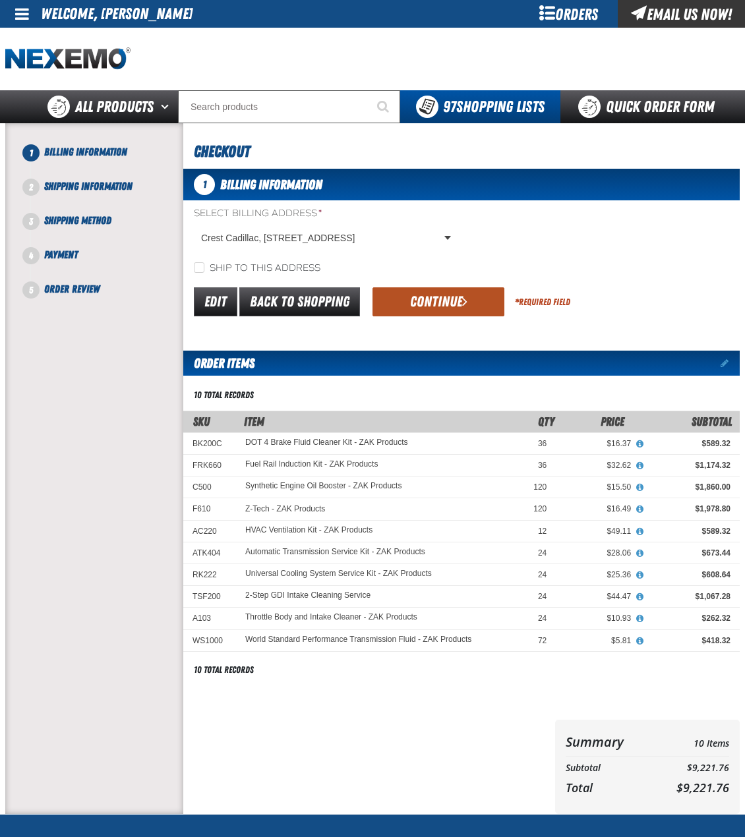
click at [449, 308] on button "Continue" at bounding box center [438, 301] width 132 height 29
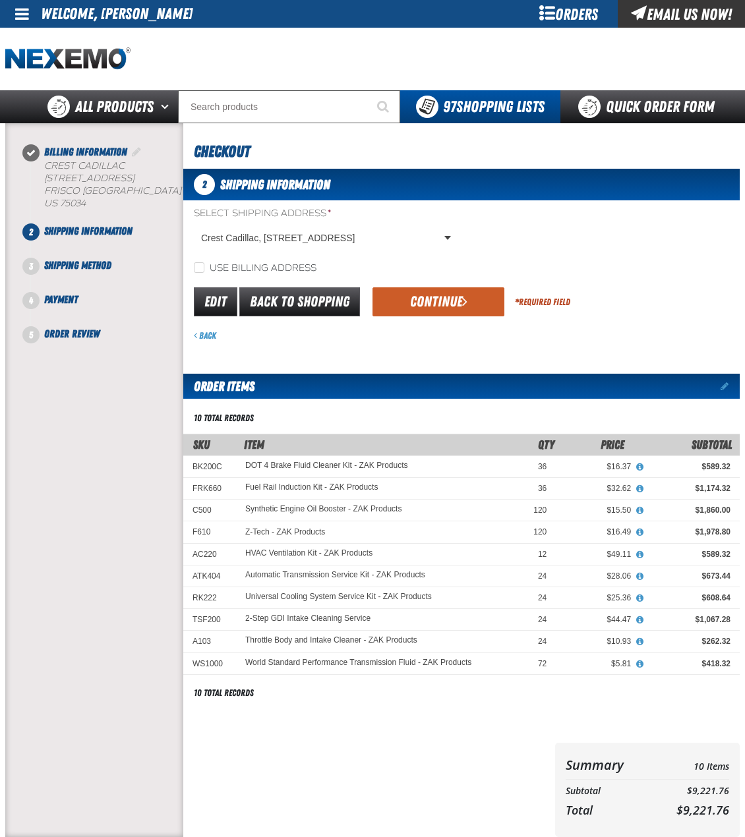
click at [443, 308] on button "Continue" at bounding box center [438, 301] width 132 height 29
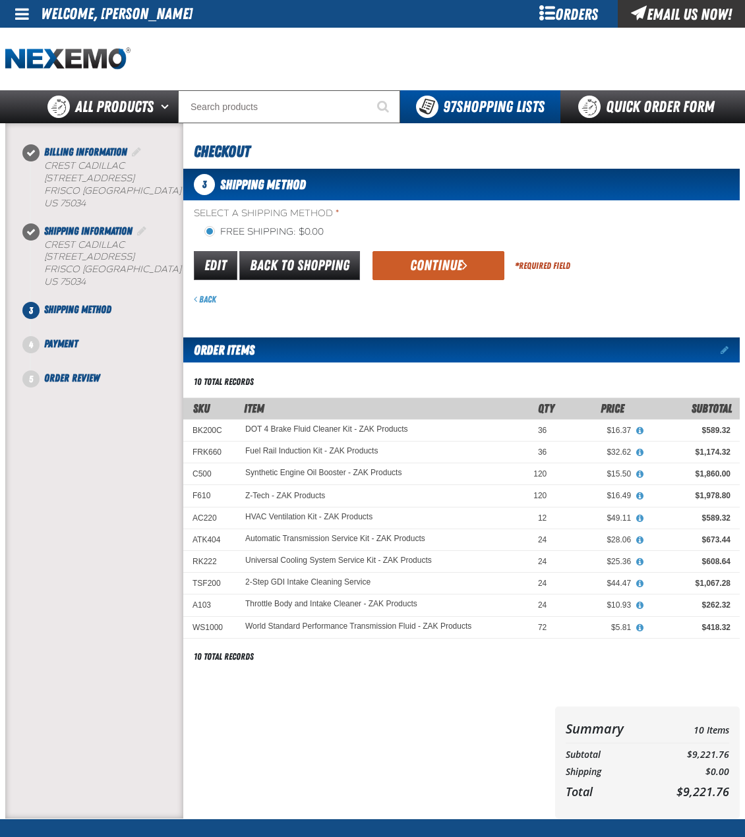
click at [439, 272] on button "Continue" at bounding box center [438, 265] width 132 height 29
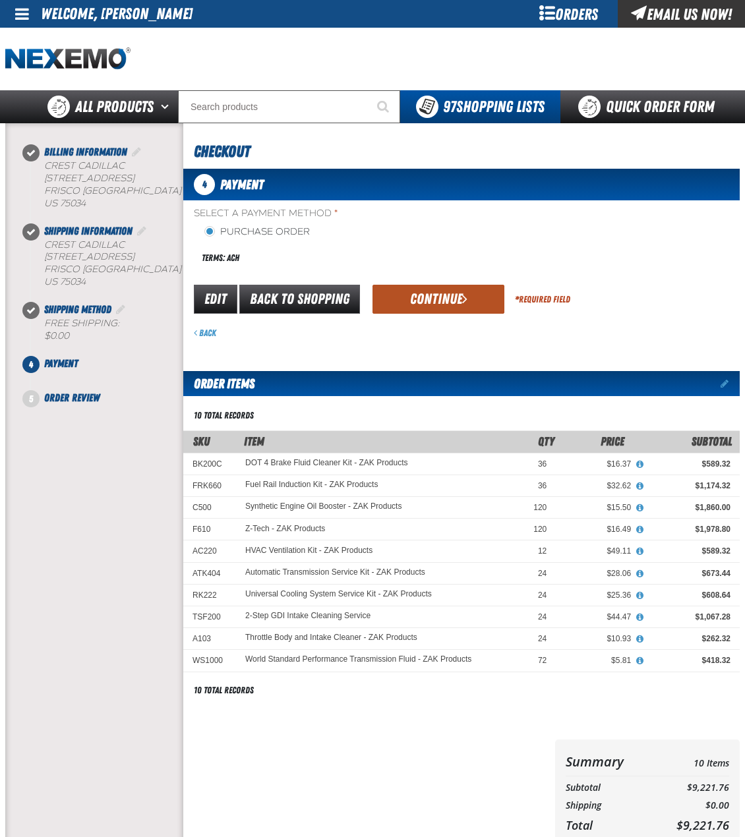
click at [434, 311] on button "Continue" at bounding box center [438, 299] width 132 height 29
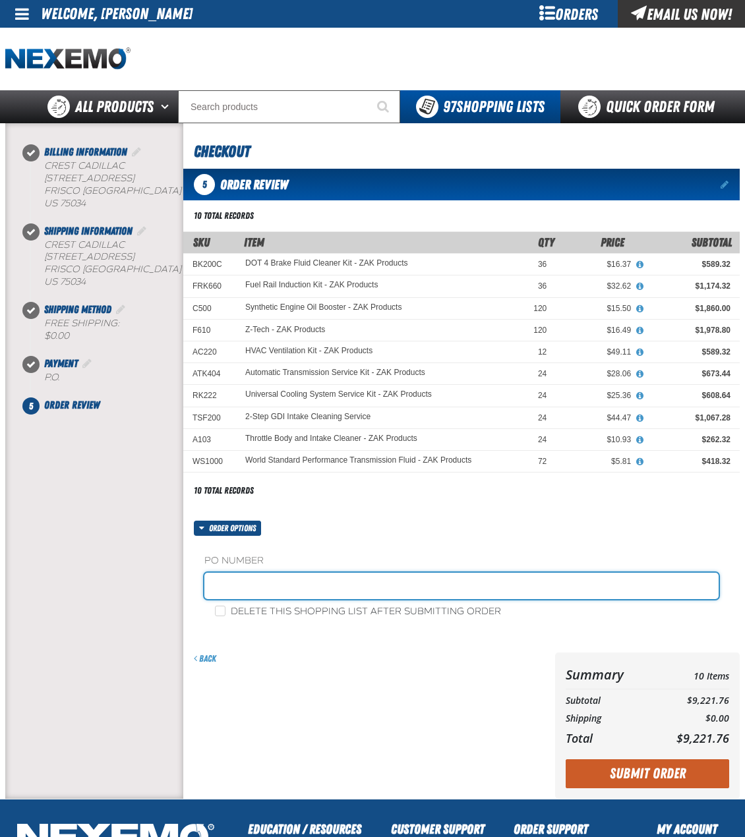
click at [398, 586] on input "text" at bounding box center [461, 586] width 514 height 26
type input "ZAK081225"
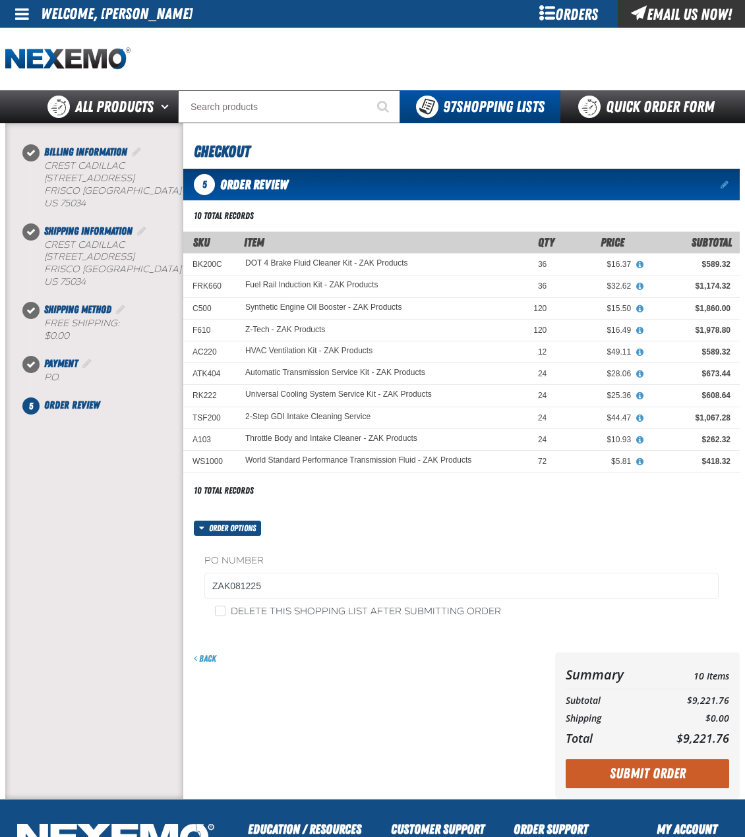
click at [394, 609] on label "Delete this shopping list after submitting order" at bounding box center [358, 612] width 286 height 13
click at [225, 609] on input "Delete this shopping list after submitting order" at bounding box center [220, 611] width 11 height 11
checkbox input "true"
click at [656, 776] on button "Submit Order" at bounding box center [646, 773] width 163 height 29
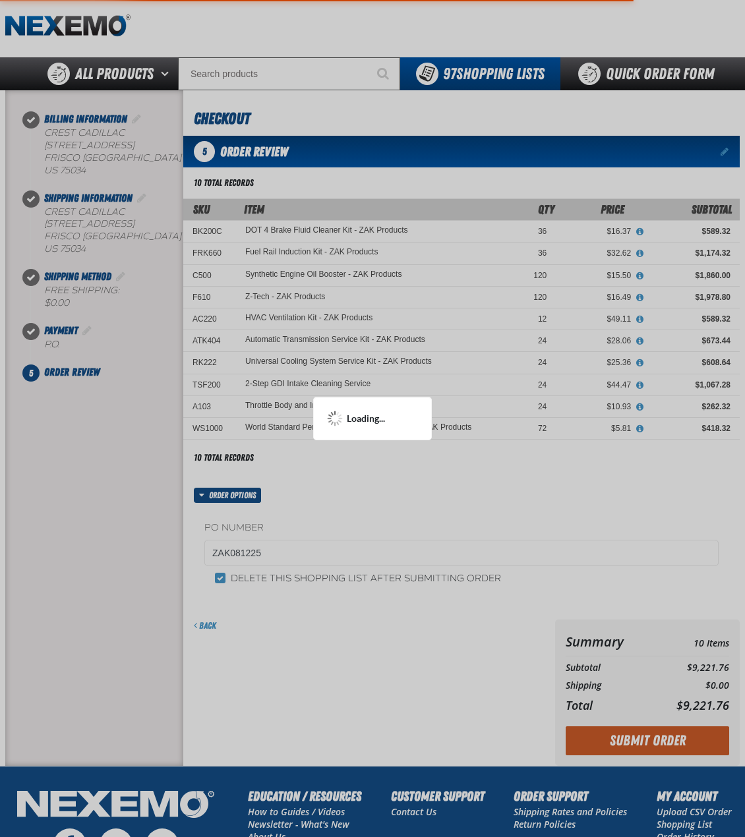
scroll to position [66, 0]
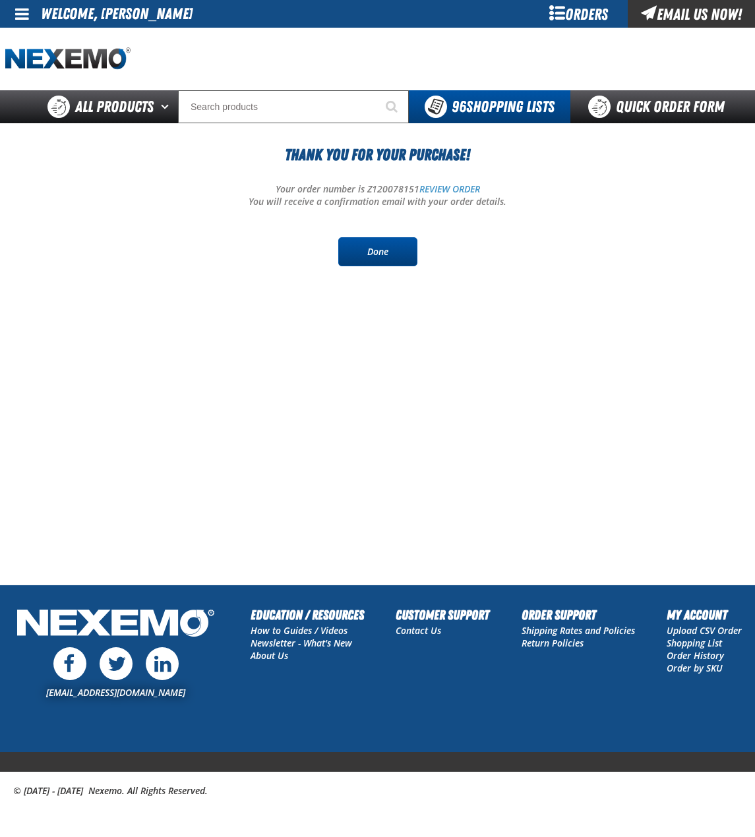
click at [381, 262] on link "Done" at bounding box center [377, 251] width 79 height 29
